Goal: Check status: Check status

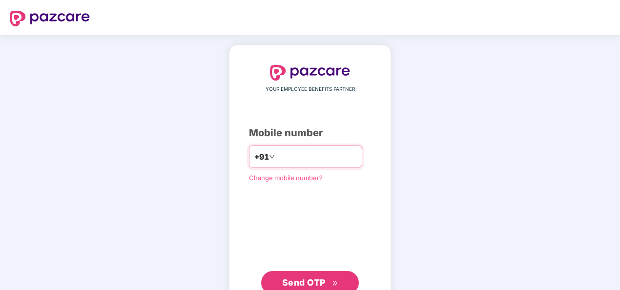
click at [299, 159] on input "number" at bounding box center [317, 157] width 80 height 16
type input "**********"
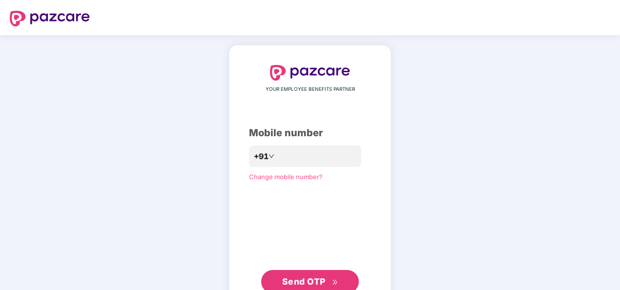
click at [249, 214] on div "**********" at bounding box center [310, 179] width 122 height 228
click at [292, 279] on span "Send OTP" at bounding box center [303, 281] width 43 height 10
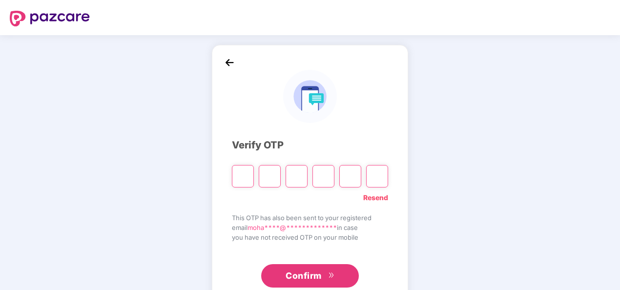
type input "*"
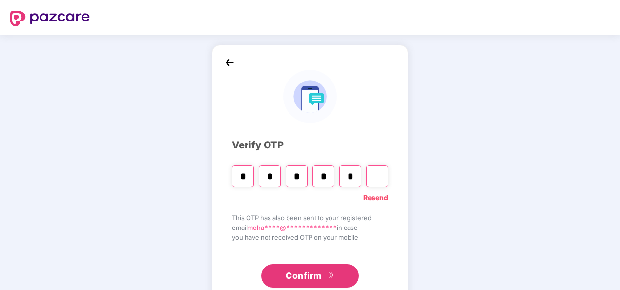
type input "*"
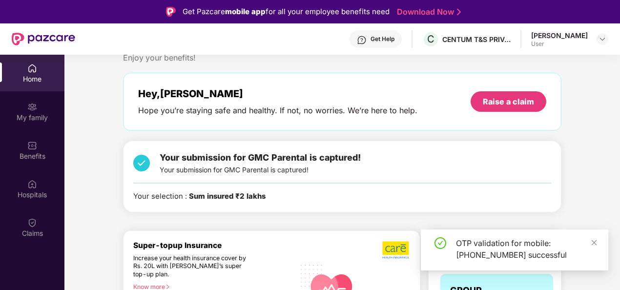
scroll to position [98, 0]
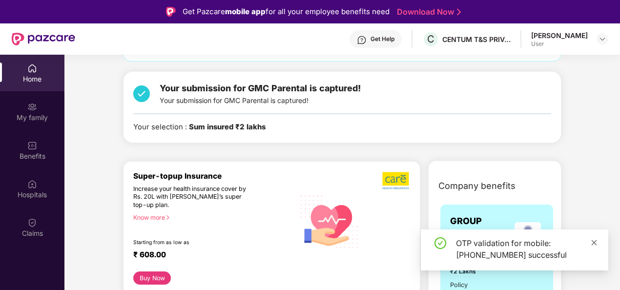
click at [594, 242] on icon "close" at bounding box center [594, 242] width 5 height 5
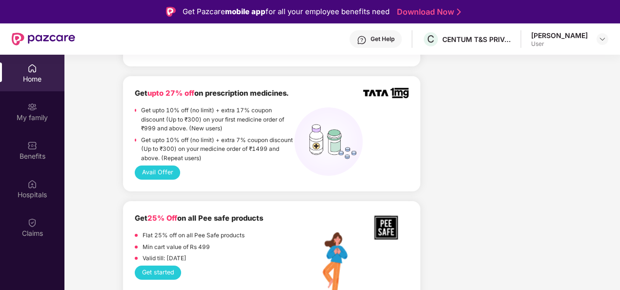
scroll to position [683, 0]
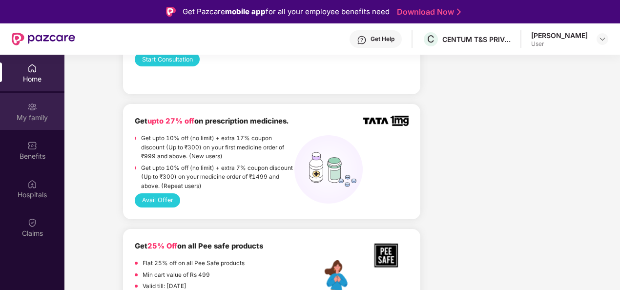
click at [34, 120] on div "My family" at bounding box center [32, 118] width 64 height 10
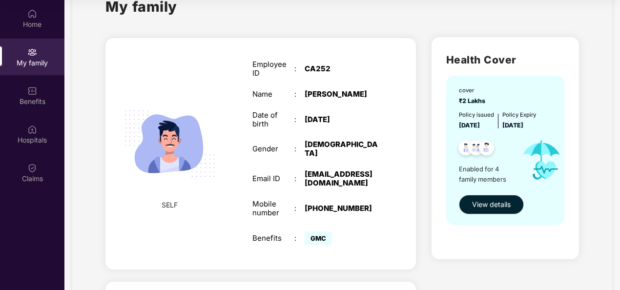
scroll to position [0, 0]
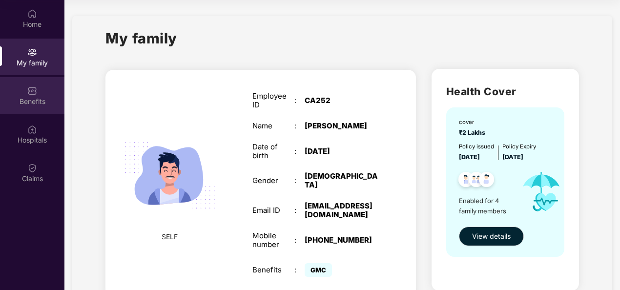
click at [32, 90] on img at bounding box center [32, 91] width 10 height 10
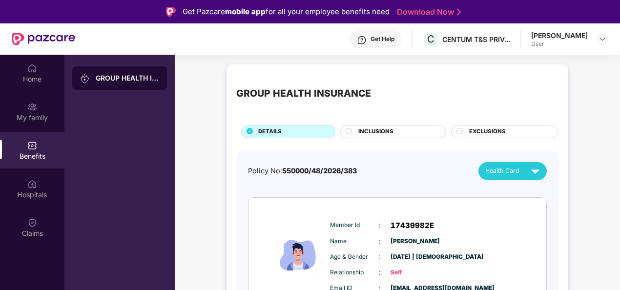
click at [372, 136] on div "INCLUSIONS" at bounding box center [396, 132] width 87 height 10
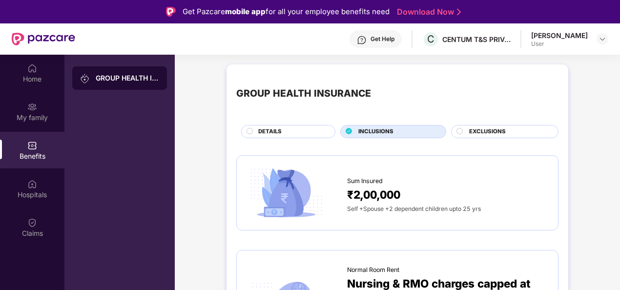
click at [481, 129] on span "EXCLUSIONS" at bounding box center [487, 131] width 37 height 9
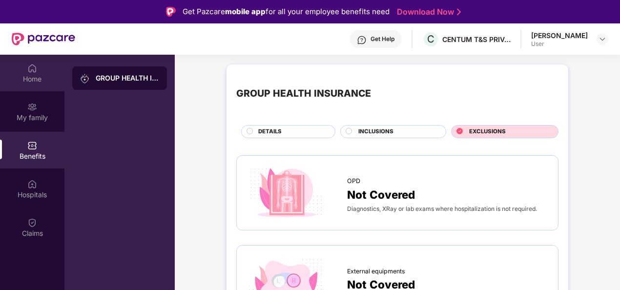
click at [32, 77] on div "Home" at bounding box center [32, 79] width 64 height 10
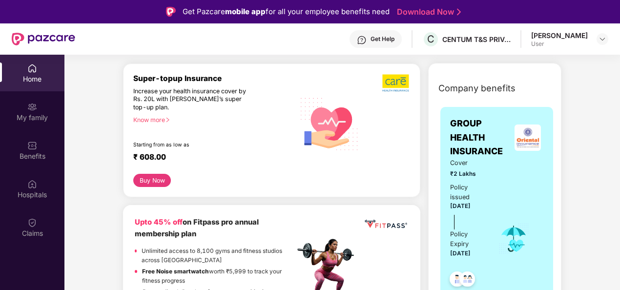
scroll to position [293, 0]
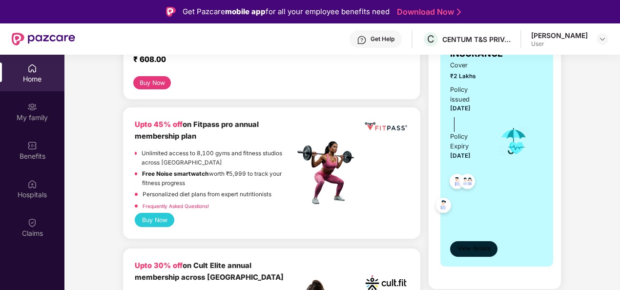
click at [467, 244] on span "View details" at bounding box center [473, 248] width 33 height 9
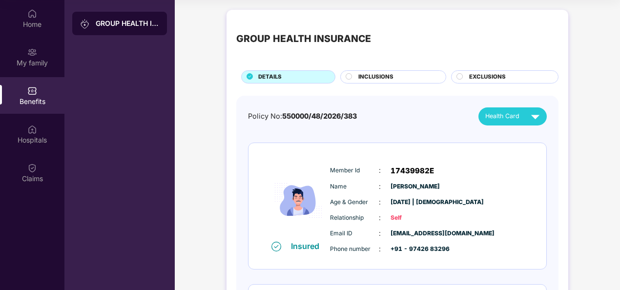
scroll to position [0, 0]
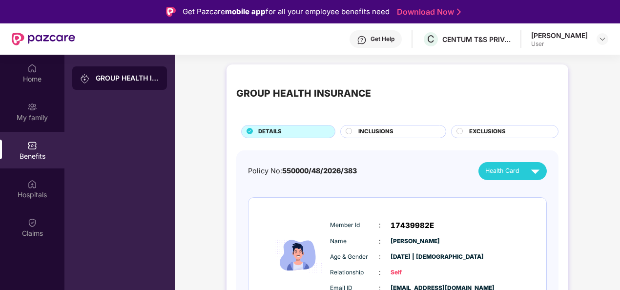
click at [109, 75] on div "GROUP HEALTH INSURANCE" at bounding box center [127, 78] width 63 height 10
click at [32, 104] on img at bounding box center [32, 107] width 10 height 10
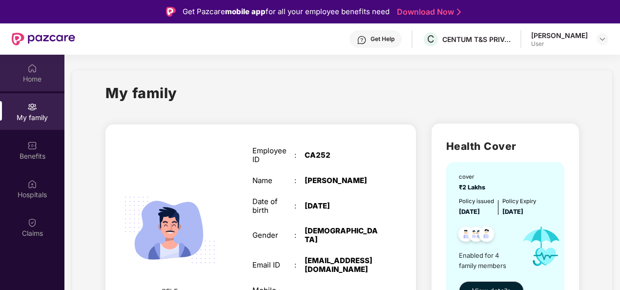
click at [26, 73] on div "Home" at bounding box center [32, 73] width 64 height 37
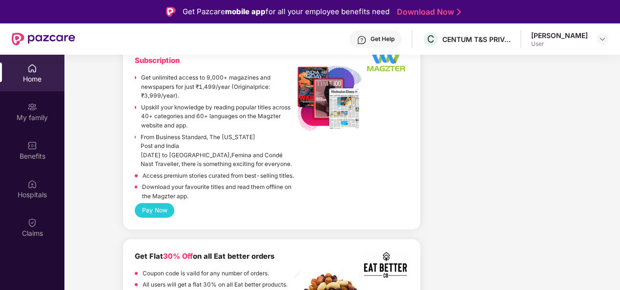
scroll to position [55, 0]
